Goal: Information Seeking & Learning: Learn about a topic

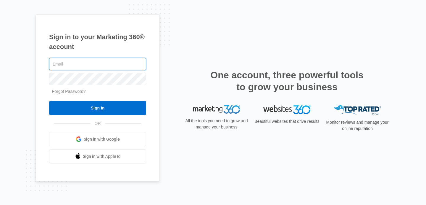
type input "[EMAIL_ADDRESS][DOMAIN_NAME]"
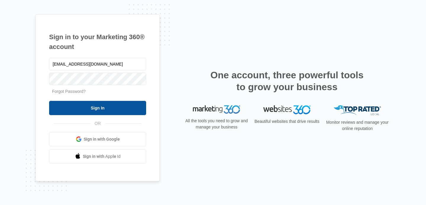
click at [119, 108] on input "Sign In" at bounding box center [97, 108] width 97 height 14
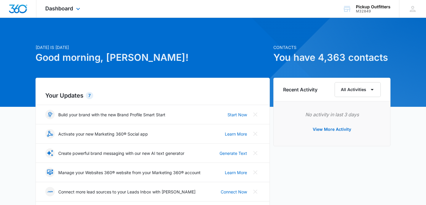
click at [73, 8] on div "Dashboard Apps Reputation Websites Forms CRM Email Social Content Ads Intellige…" at bounding box center [63, 8] width 54 height 17
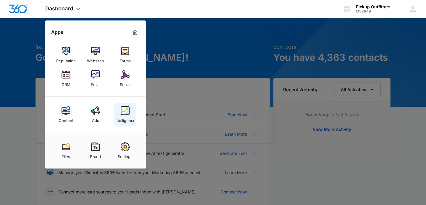
click at [126, 110] on img at bounding box center [125, 110] width 9 height 9
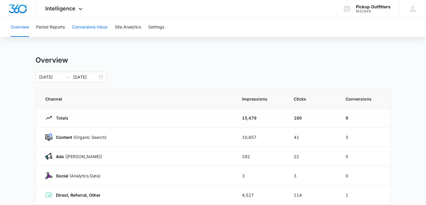
click at [88, 28] on button "Conversions Inbox" at bounding box center [90, 27] width 36 height 19
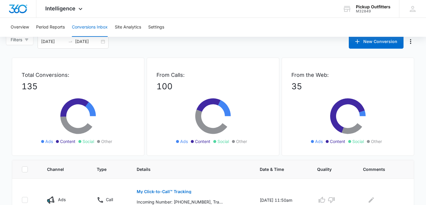
scroll to position [9, 0]
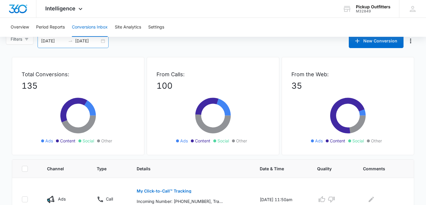
click at [103, 41] on div "[DATE] [DATE]" at bounding box center [73, 41] width 71 height 14
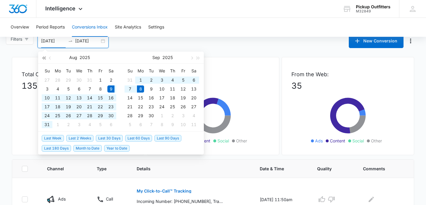
click at [45, 58] on span "button" at bounding box center [43, 57] width 3 height 3
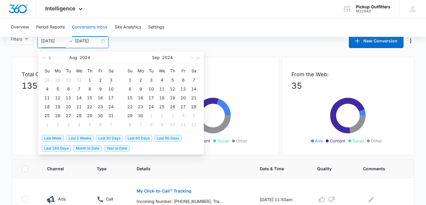
click at [49, 58] on button "button" at bounding box center [50, 58] width 7 height 12
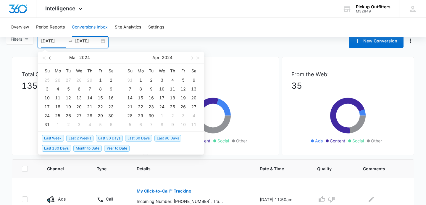
click at [49, 58] on button "button" at bounding box center [50, 58] width 7 height 12
type input "[DATE]"
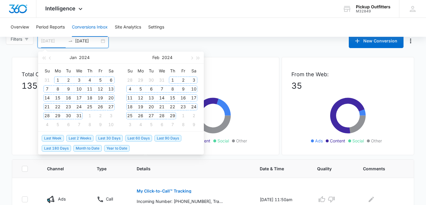
click at [59, 80] on div "1" at bounding box center [57, 79] width 7 height 7
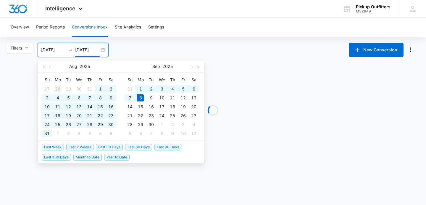
scroll to position [0, 0]
click at [44, 65] on button "button" at bounding box center [44, 66] width 7 height 12
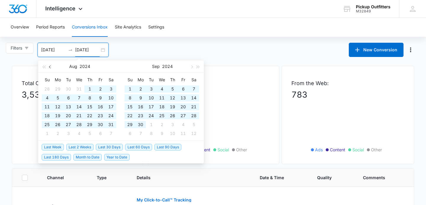
click at [48, 66] on button "button" at bounding box center [50, 66] width 7 height 12
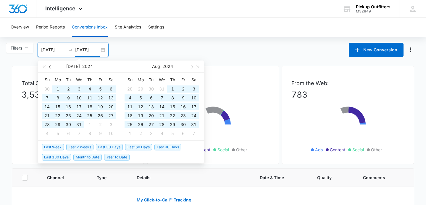
click at [48, 66] on button "button" at bounding box center [50, 66] width 7 height 12
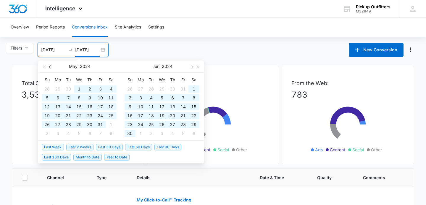
click at [48, 66] on button "button" at bounding box center [50, 66] width 7 height 12
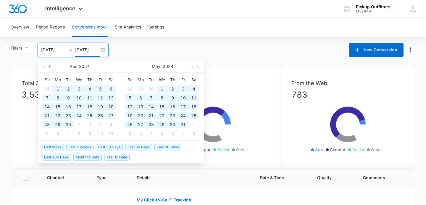
click at [48, 66] on button "button" at bounding box center [50, 66] width 7 height 12
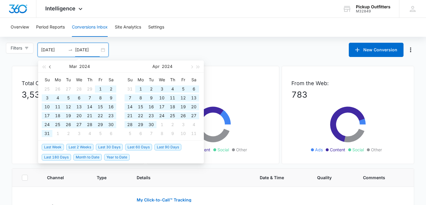
click at [48, 66] on button "button" at bounding box center [50, 66] width 7 height 12
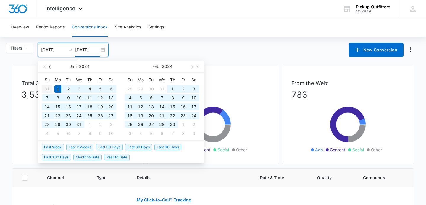
click at [48, 66] on button "button" at bounding box center [50, 66] width 7 height 12
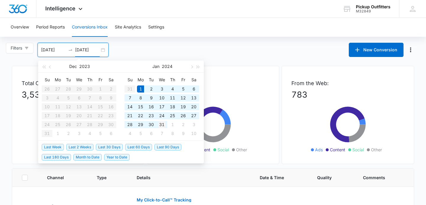
type input "[DATE]"
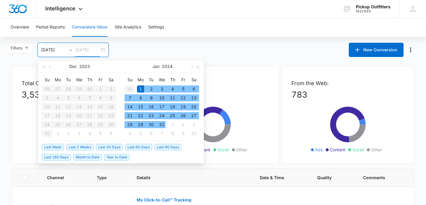
click at [163, 126] on div "31" at bounding box center [161, 124] width 7 height 7
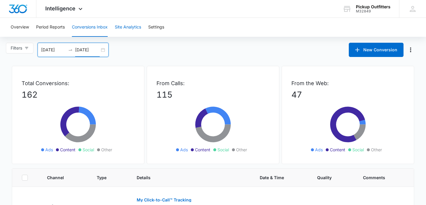
click at [123, 29] on button "Site Analytics" at bounding box center [128, 27] width 26 height 19
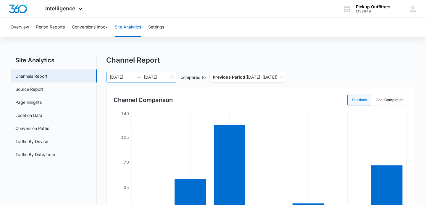
click at [172, 76] on div "[DATE] [DATE]" at bounding box center [141, 77] width 71 height 11
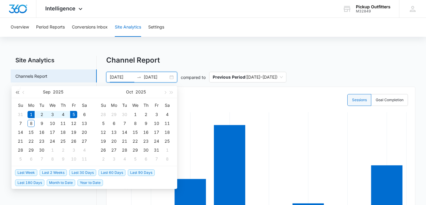
click at [19, 92] on span "button" at bounding box center [17, 92] width 3 height 3
click at [23, 92] on button "button" at bounding box center [23, 92] width 7 height 12
click at [23, 92] on span "button" at bounding box center [24, 92] width 3 height 3
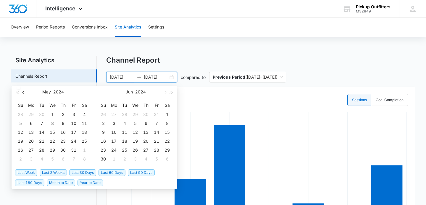
click at [23, 92] on span "button" at bounding box center [24, 92] width 3 height 3
type input "[DATE]"
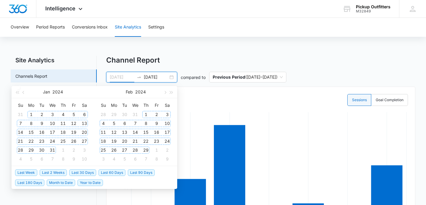
click at [31, 114] on div "1" at bounding box center [31, 114] width 7 height 7
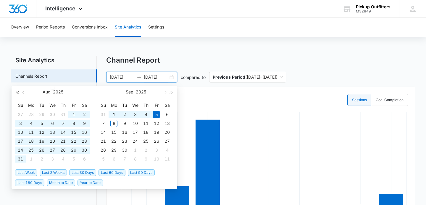
click at [16, 95] on button "button" at bounding box center [17, 92] width 7 height 12
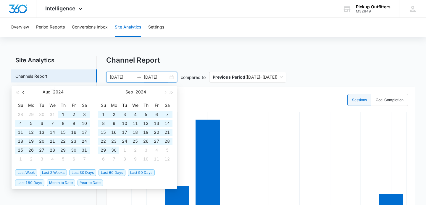
click at [23, 94] on button "button" at bounding box center [23, 92] width 7 height 12
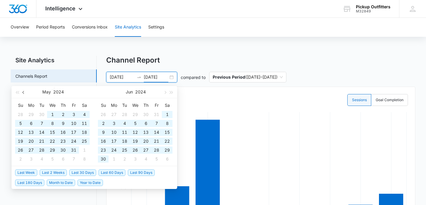
click at [23, 94] on button "button" at bounding box center [23, 92] width 7 height 12
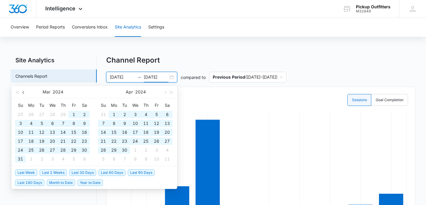
click at [23, 94] on button "button" at bounding box center [23, 92] width 7 height 12
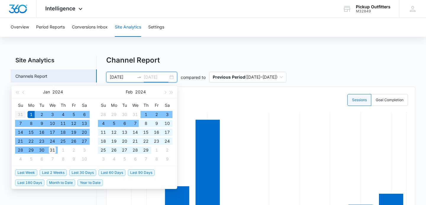
type input "[DATE]"
click at [54, 149] on div "31" at bounding box center [52, 149] width 7 height 7
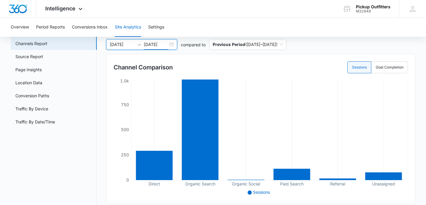
scroll to position [45, 0]
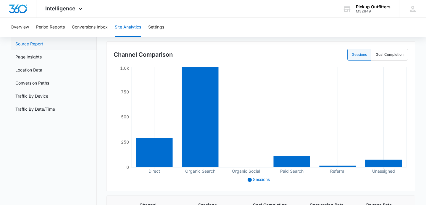
click at [43, 47] on link "Source Report" at bounding box center [29, 44] width 28 height 6
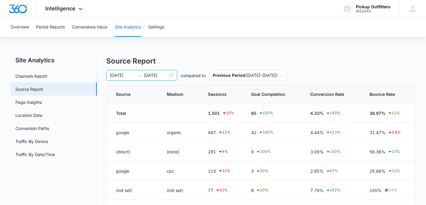
click at [173, 77] on div "[DATE] [DATE]" at bounding box center [141, 75] width 71 height 11
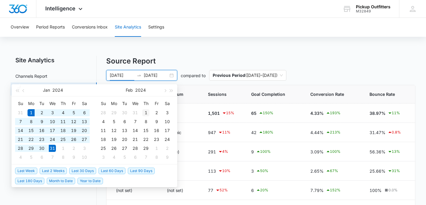
type input "[DATE]"
click at [147, 111] on div "1" at bounding box center [145, 112] width 7 height 7
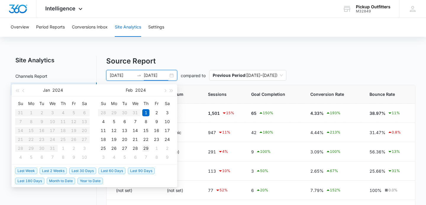
type input "[DATE]"
click at [147, 149] on div "29" at bounding box center [145, 148] width 7 height 7
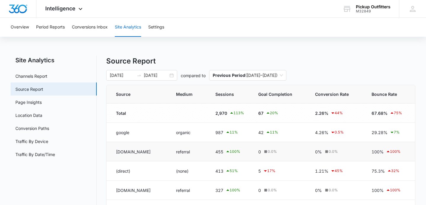
drag, startPoint x: 116, startPoint y: 152, endPoint x: 152, endPoint y: 152, distance: 35.8
click at [152, 152] on td "[DOMAIN_NAME]" at bounding box center [138, 151] width 62 height 19
copy td "[DOMAIN_NAME]"
click at [172, 76] on div "[DATE] [DATE]" at bounding box center [141, 75] width 71 height 11
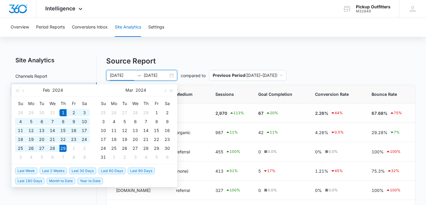
click at [198, 59] on h4 "Source Report" at bounding box center [260, 61] width 309 height 11
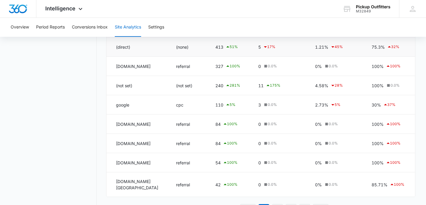
scroll to position [143, 0]
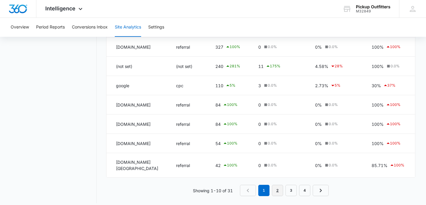
click at [280, 186] on link "2" at bounding box center [277, 190] width 11 height 11
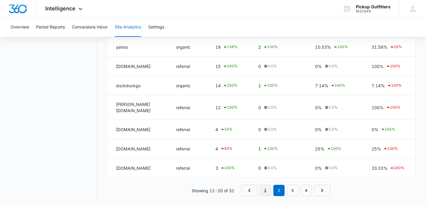
click at [264, 185] on link "1" at bounding box center [265, 190] width 11 height 11
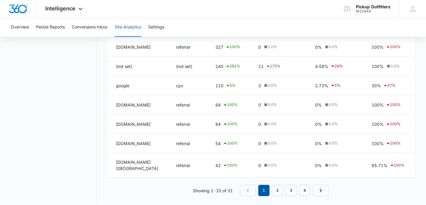
click at [270, 185] on em "1" at bounding box center [264, 190] width 11 height 11
click at [280, 186] on link "2" at bounding box center [277, 190] width 11 height 11
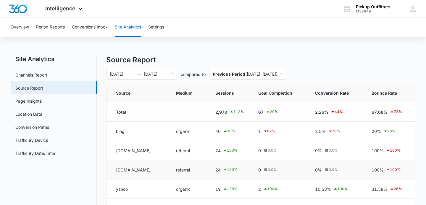
scroll to position [0, 0]
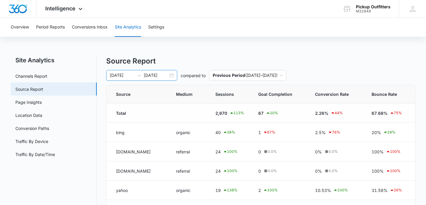
click at [170, 73] on div "[DATE] [DATE]" at bounding box center [141, 75] width 71 height 11
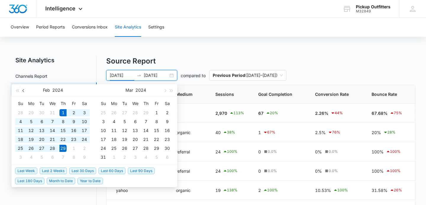
click at [22, 89] on button "button" at bounding box center [23, 90] width 7 height 12
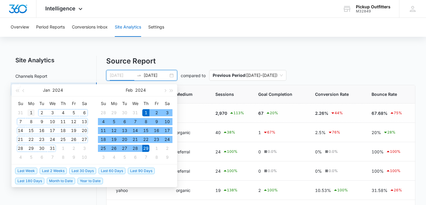
type input "[DATE]"
click at [34, 111] on div "1" at bounding box center [31, 112] width 7 height 7
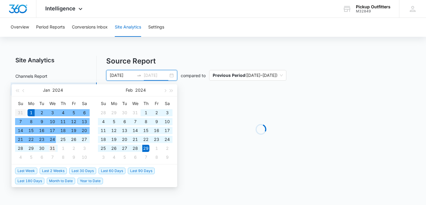
type input "[DATE]"
click at [53, 150] on div "31" at bounding box center [52, 148] width 7 height 7
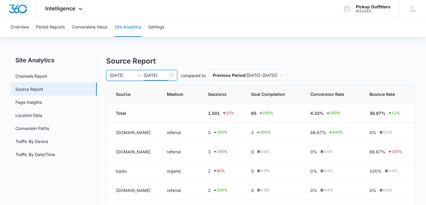
click at [196, 60] on h4 "Source Report" at bounding box center [260, 61] width 309 height 11
click at [173, 53] on div "Overview Period Reports Conversions Inbox Site Analytics Settings Site Analytic…" at bounding box center [213, 144] width 426 height 252
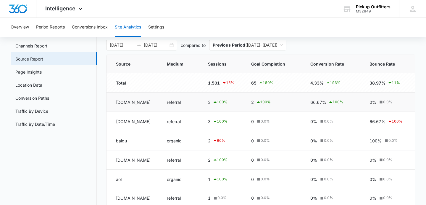
scroll to position [65, 0]
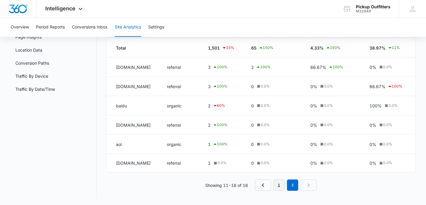
click at [274, 185] on link "1" at bounding box center [279, 184] width 11 height 11
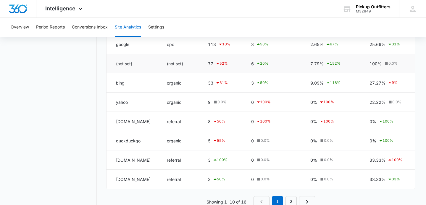
scroll to position [129, 0]
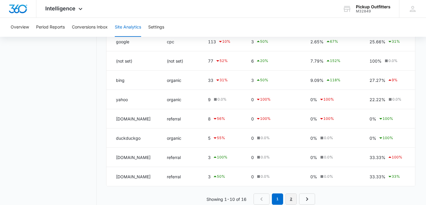
click at [290, 195] on link "2" at bounding box center [291, 198] width 11 height 11
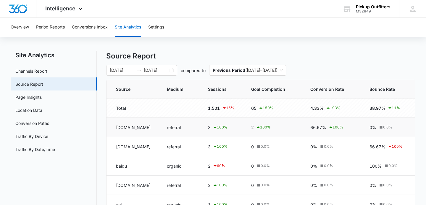
scroll to position [0, 0]
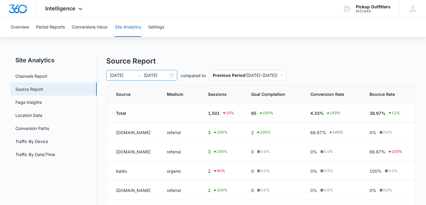
click at [173, 74] on div "[DATE] [DATE]" at bounding box center [141, 75] width 71 height 11
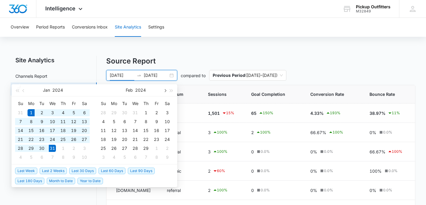
click at [167, 92] on button "button" at bounding box center [165, 90] width 7 height 12
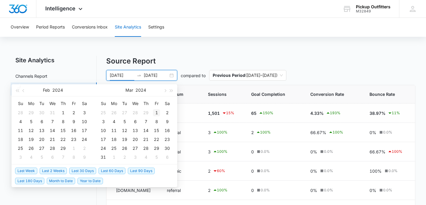
type input "[DATE]"
click at [158, 114] on div "1" at bounding box center [156, 112] width 7 height 7
type input "[DATE]"
click at [162, 89] on button "button" at bounding box center [165, 90] width 7 height 12
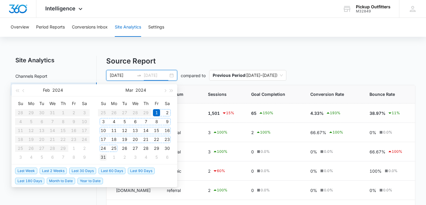
type input "[DATE]"
click at [105, 156] on div "31" at bounding box center [103, 156] width 7 height 7
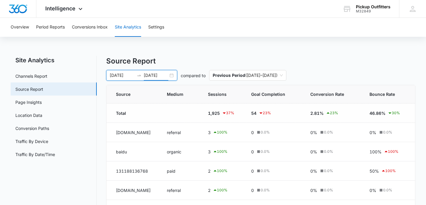
click at [207, 56] on h4 "Source Report" at bounding box center [260, 61] width 309 height 11
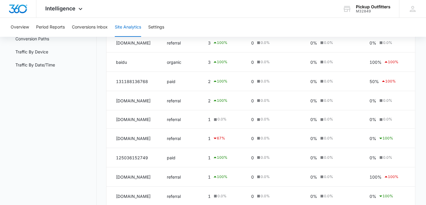
scroll to position [123, 0]
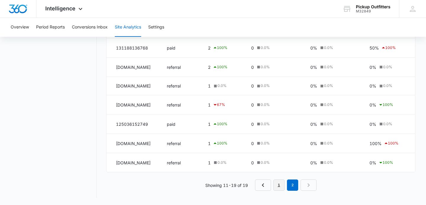
click at [278, 182] on link "1" at bounding box center [279, 184] width 11 height 11
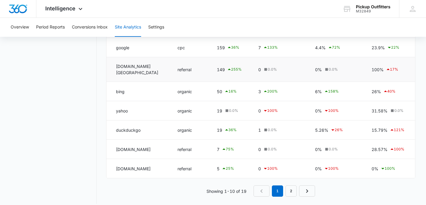
scroll to position [143, 0]
click at [290, 185] on link "2" at bounding box center [291, 190] width 11 height 11
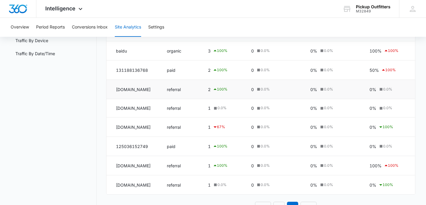
scroll to position [0, 0]
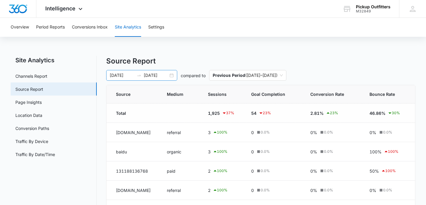
click at [172, 74] on div "[DATE] [DATE]" at bounding box center [141, 75] width 71 height 11
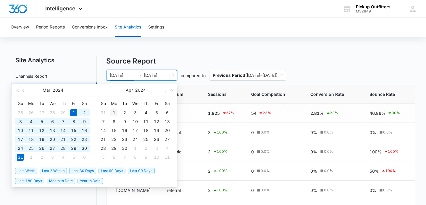
type input "[DATE]"
click at [115, 111] on div "1" at bounding box center [113, 112] width 7 height 7
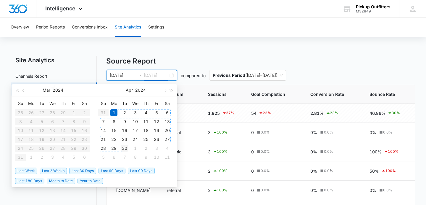
type input "[DATE]"
click at [126, 148] on div "30" at bounding box center [124, 148] width 7 height 7
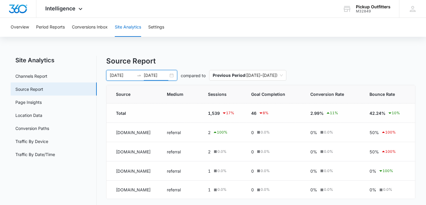
scroll to position [27, 0]
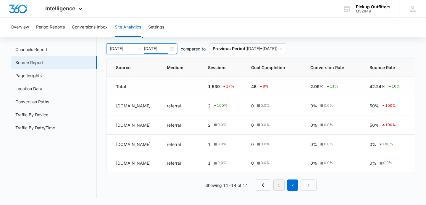
click at [277, 185] on link "1" at bounding box center [279, 184] width 11 height 11
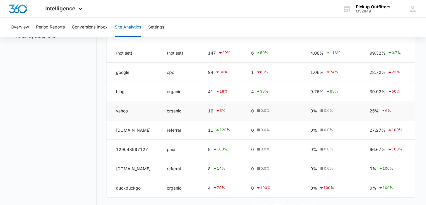
scroll to position [143, 0]
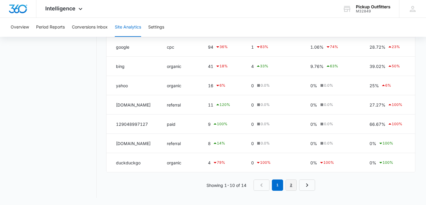
click at [293, 186] on link "2" at bounding box center [291, 184] width 11 height 11
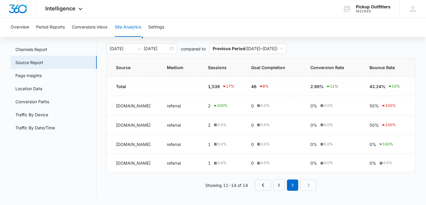
scroll to position [27, 0]
click at [174, 50] on div "[DATE] [DATE]" at bounding box center [141, 48] width 71 height 11
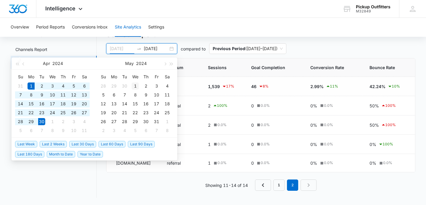
type input "[DATE]"
click at [137, 86] on div "1" at bounding box center [135, 85] width 7 height 7
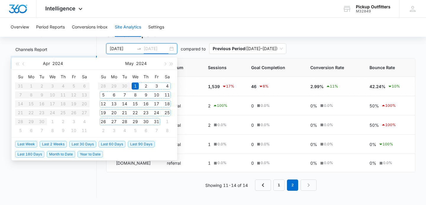
click at [156, 122] on div "31" at bounding box center [156, 121] width 7 height 7
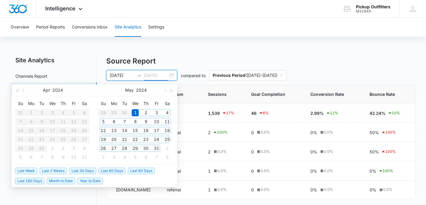
type input "[DATE]"
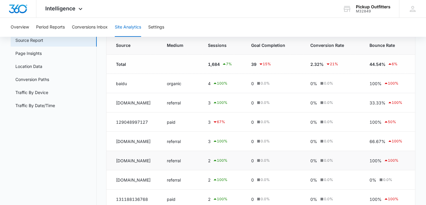
scroll to position [148, 0]
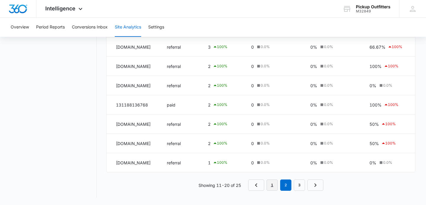
click at [277, 185] on link "1" at bounding box center [272, 184] width 11 height 11
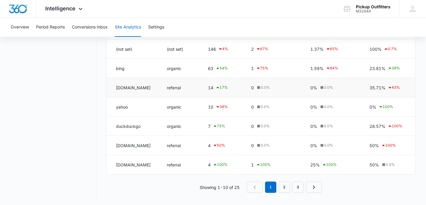
scroll to position [141, 0]
click at [285, 188] on link "2" at bounding box center [284, 186] width 11 height 11
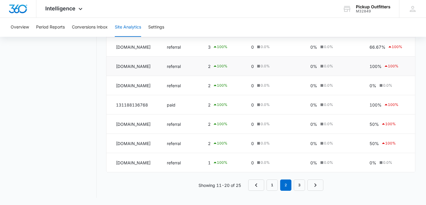
scroll to position [148, 0]
click at [299, 184] on link "3" at bounding box center [299, 184] width 11 height 11
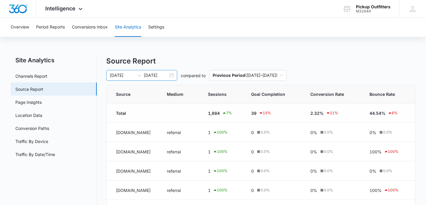
scroll to position [47, 0]
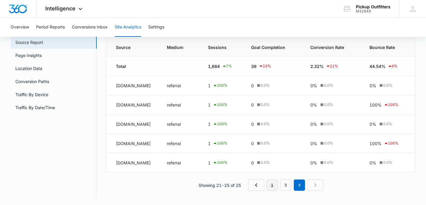
click at [273, 183] on link "1" at bounding box center [272, 184] width 11 height 11
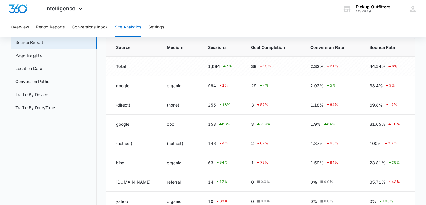
scroll to position [0, 0]
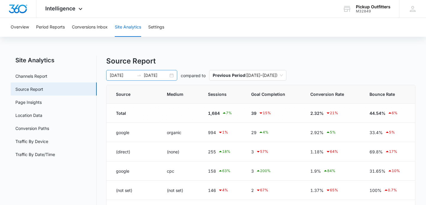
click at [172, 76] on div "[DATE] [DATE]" at bounding box center [141, 75] width 71 height 11
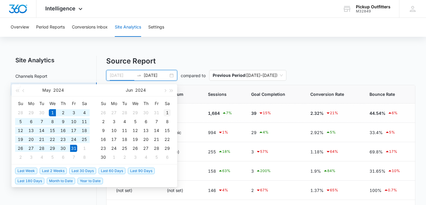
type input "[DATE]"
click at [168, 112] on div "1" at bounding box center [167, 112] width 7 height 7
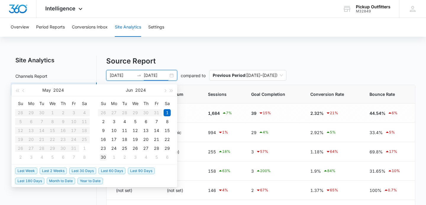
type input "[DATE]"
click at [104, 157] on div "30" at bounding box center [103, 156] width 7 height 7
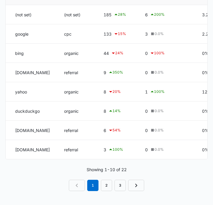
scroll to position [181, 0]
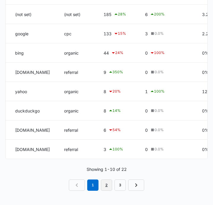
click at [107, 181] on link "2" at bounding box center [106, 184] width 11 height 11
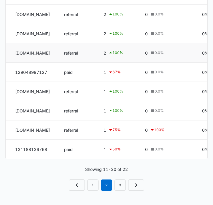
scroll to position [186, 0]
click at [121, 189] on link "3" at bounding box center [119, 184] width 11 height 11
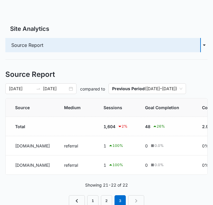
scroll to position [27, 0]
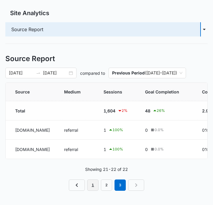
click at [93, 183] on link "1" at bounding box center [92, 184] width 11 height 11
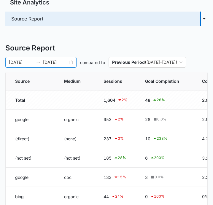
click at [71, 61] on div "[DATE] [DATE]" at bounding box center [40, 62] width 71 height 11
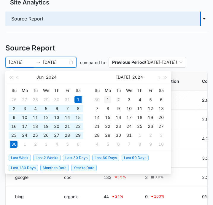
type input "[DATE]"
click at [109, 98] on div "1" at bounding box center [107, 99] width 7 height 7
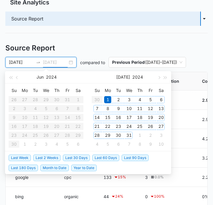
click at [130, 135] on div "31" at bounding box center [128, 134] width 7 height 7
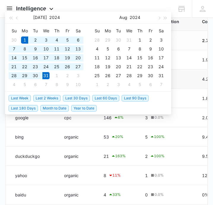
scroll to position [0, 0]
type input "[DATE]"
click at [185, 24] on th "Goal Completion" at bounding box center [166, 21] width 57 height 18
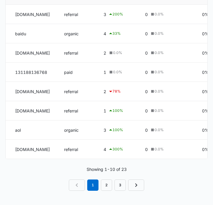
scroll to position [181, 0]
click at [46, 168] on div "Showing 1-10 of 23 1 2 3" at bounding box center [106, 178] width 202 height 25
click at [93, 186] on em "1" at bounding box center [92, 184] width 11 height 11
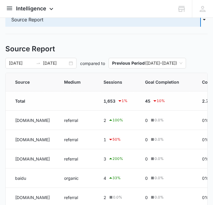
scroll to position [0, 0]
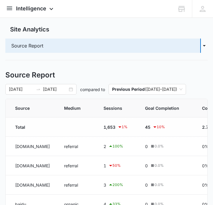
click at [86, 68] on div "Site Analytics Source Report Channels Report Page Insights Location Data Conver…" at bounding box center [106, 196] width 202 height 343
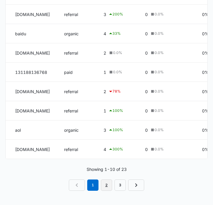
click at [109, 190] on link "2" at bounding box center [106, 184] width 11 height 11
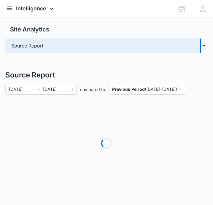
scroll to position [181, 0]
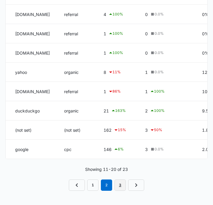
click at [123, 186] on link "3" at bounding box center [119, 184] width 11 height 11
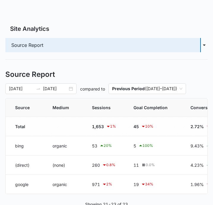
scroll to position [46, 0]
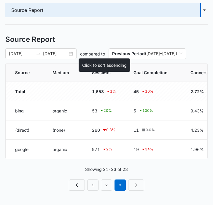
click at [100, 73] on span "Sessions" at bounding box center [101, 72] width 19 height 6
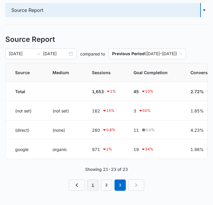
click at [93, 183] on link "1" at bounding box center [92, 184] width 11 height 11
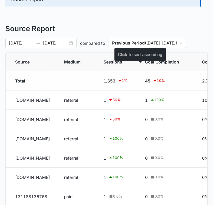
click at [122, 65] on span "Sessions" at bounding box center [112, 62] width 19 height 6
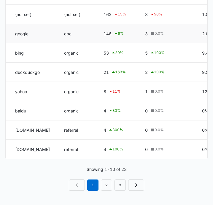
scroll to position [181, 0]
click at [105, 183] on link "2" at bounding box center [106, 184] width 11 height 11
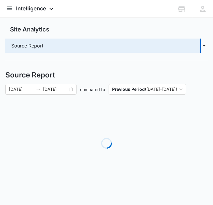
click at [105, 183] on div "Loading" at bounding box center [106, 143] width 202 height 89
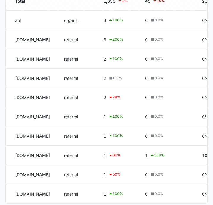
scroll to position [133, 0]
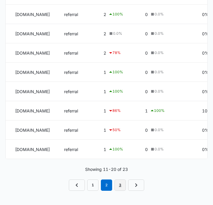
click at [117, 185] on link "3" at bounding box center [119, 184] width 11 height 11
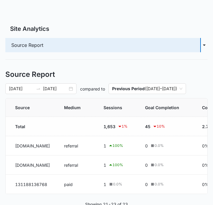
scroll to position [46, 0]
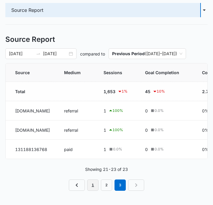
click at [92, 186] on link "1" at bounding box center [92, 184] width 11 height 11
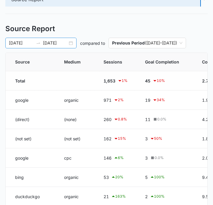
click at [72, 40] on div "[DATE] [DATE]" at bounding box center [40, 43] width 71 height 11
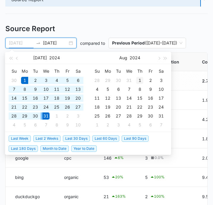
type input "[DATE]"
click at [141, 79] on div "1" at bounding box center [139, 80] width 7 height 7
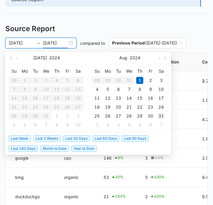
type input "[DATE]"
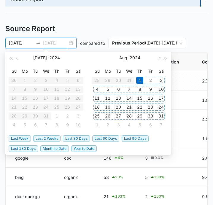
click at [161, 115] on div "31" at bounding box center [160, 115] width 7 height 7
